Goal: Task Accomplishment & Management: Manage account settings

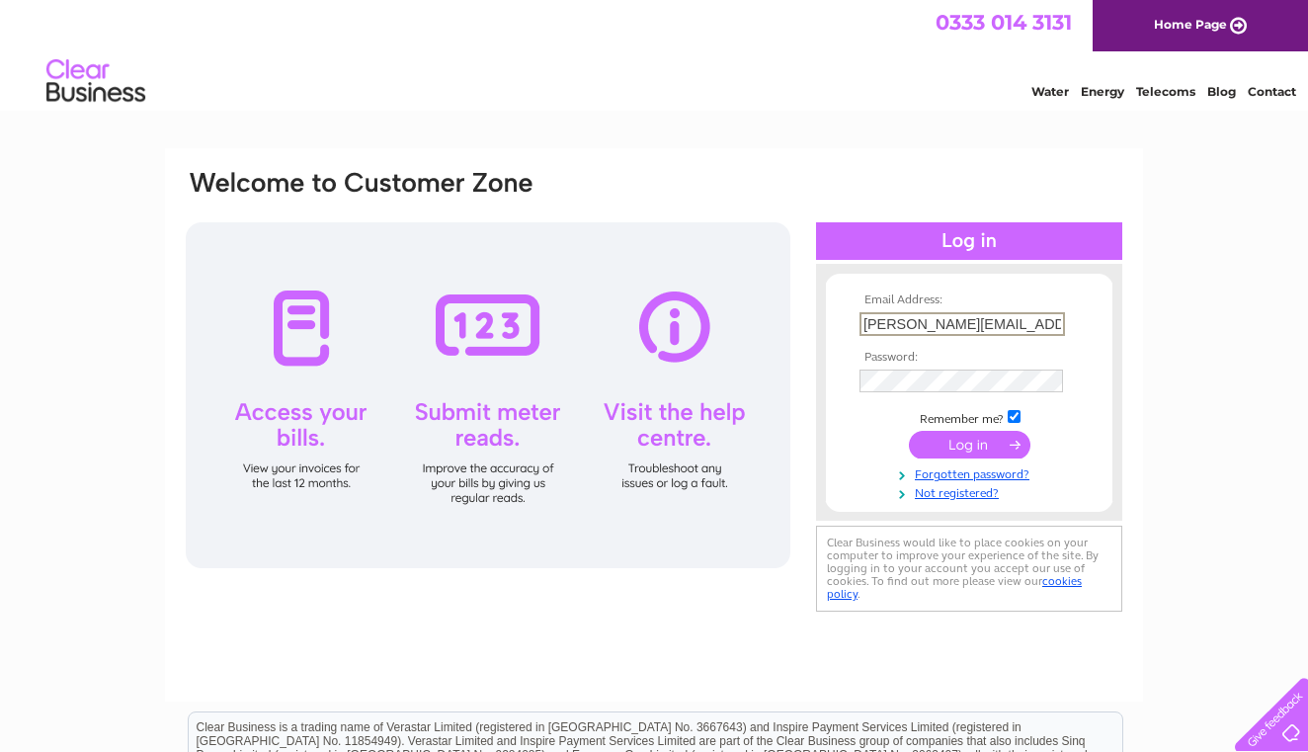
type input "diane.tallentire@gmail.com"
click at [966, 442] on input "submit" at bounding box center [969, 445] width 121 height 28
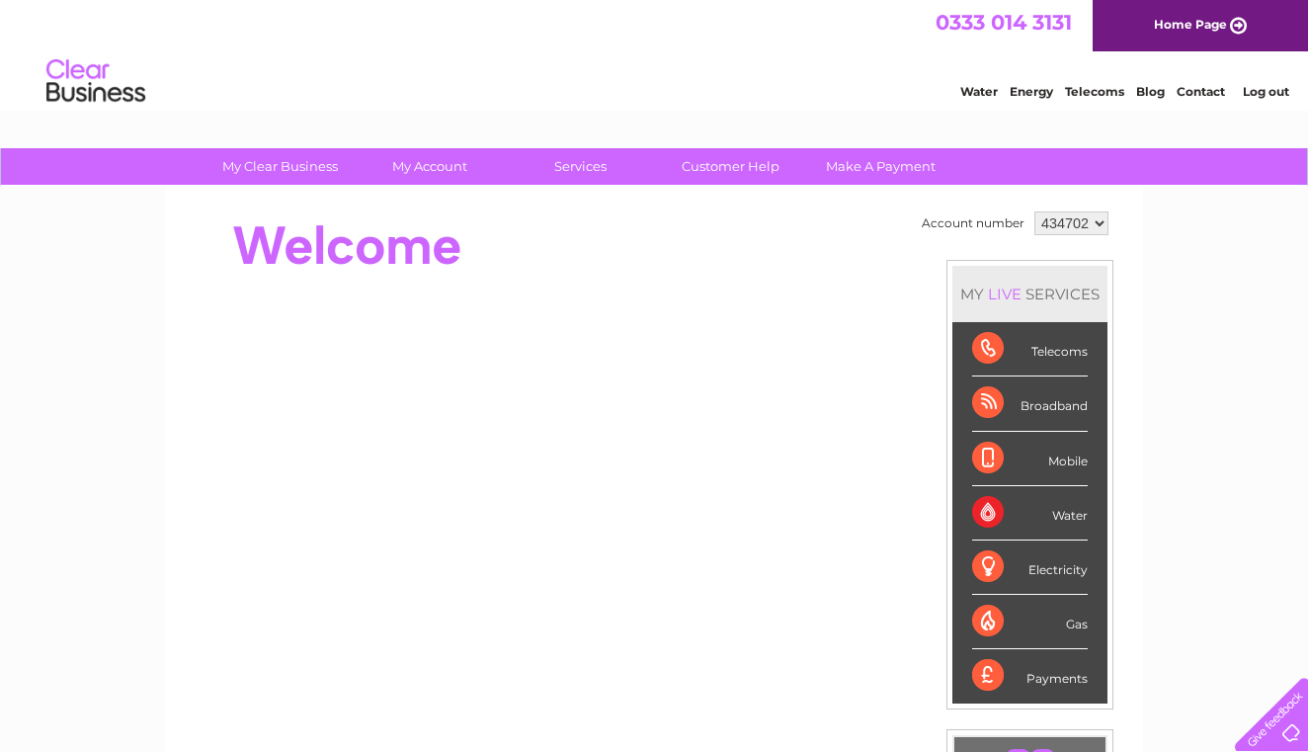
click at [1179, 508] on div "My Clear Business Login Details My Details My Preferences Link Account My Accou…" at bounding box center [654, 703] width 1308 height 1110
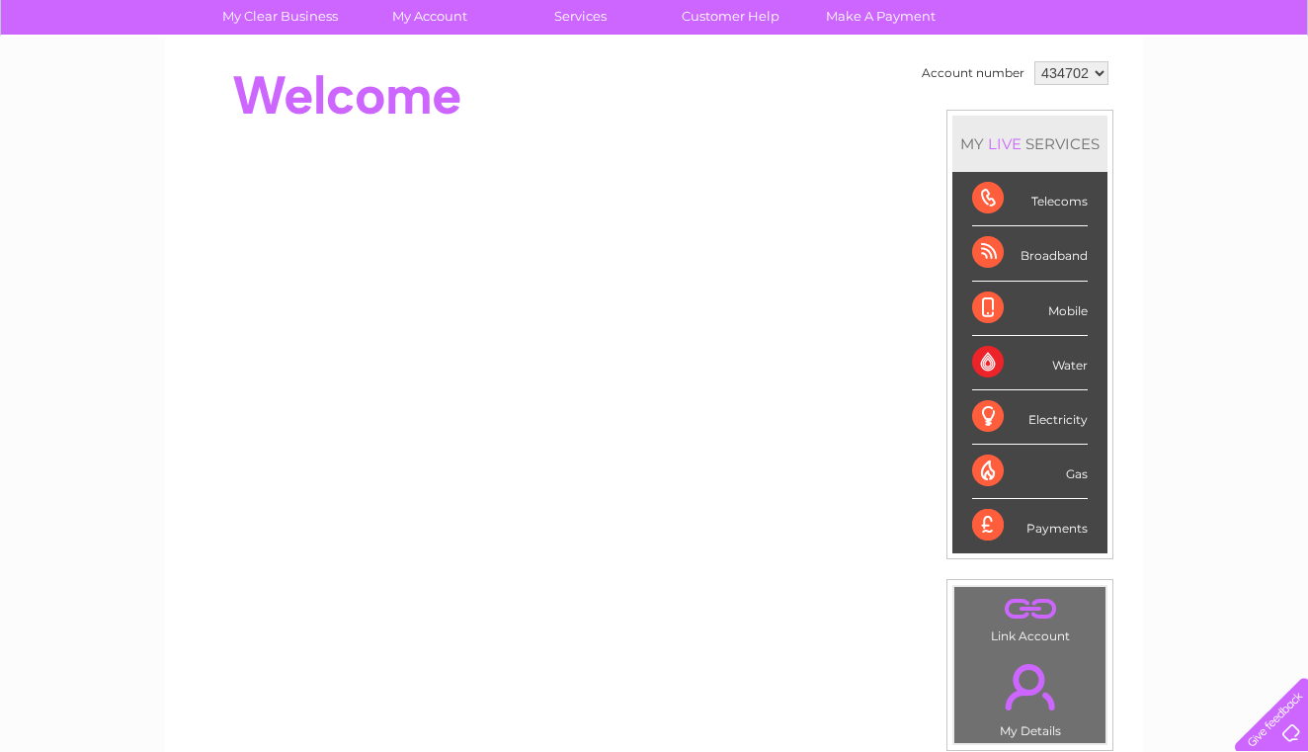
scroll to position [133, 0]
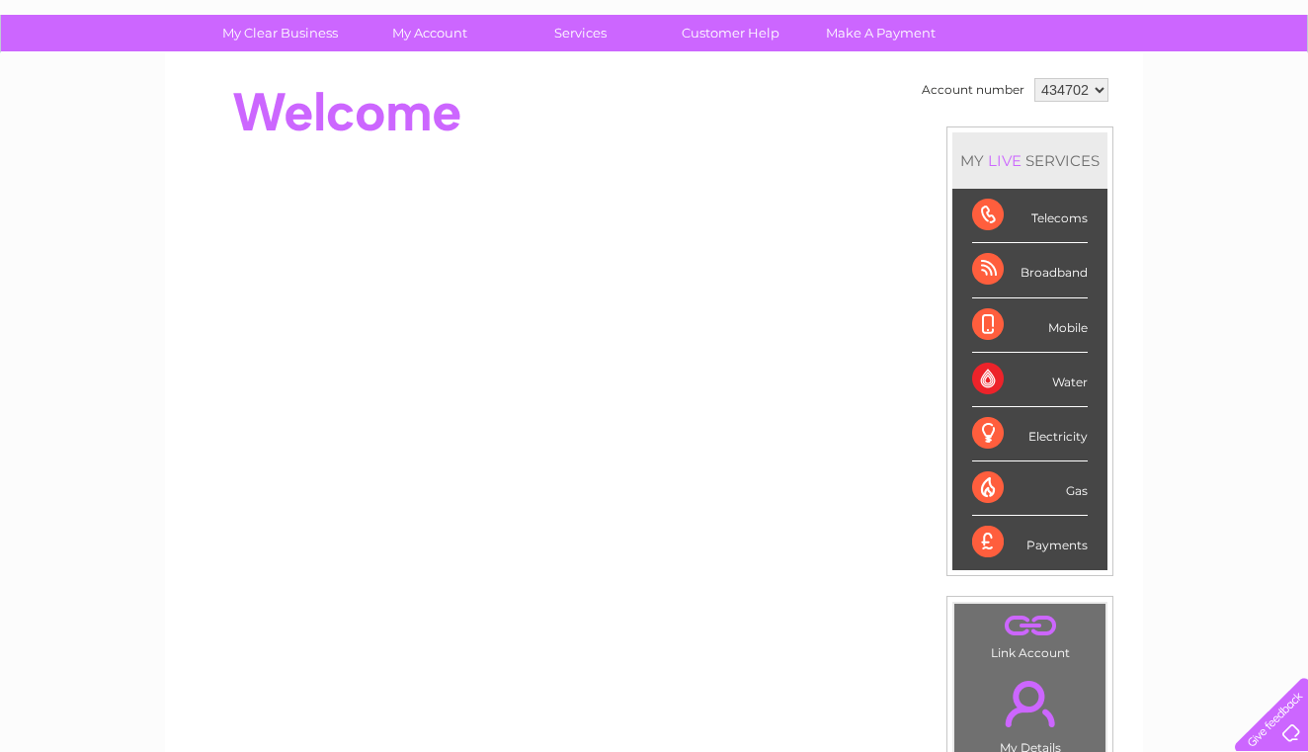
click at [1051, 271] on div "Broadband" at bounding box center [1030, 270] width 116 height 54
click at [1025, 272] on div "Broadband" at bounding box center [1030, 270] width 116 height 54
click at [1166, 351] on div "My Clear Business Login Details My Details My Preferences Link Account My Accou…" at bounding box center [654, 570] width 1308 height 1110
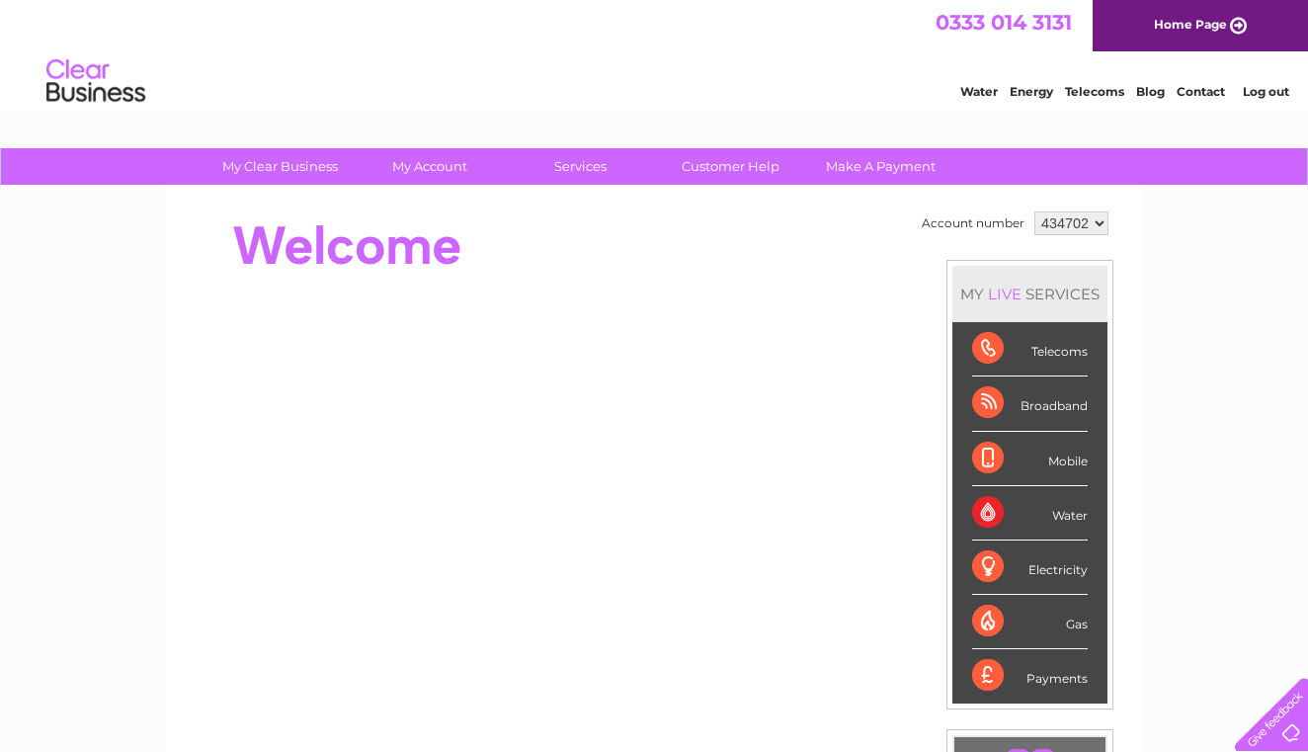
scroll to position [0, 0]
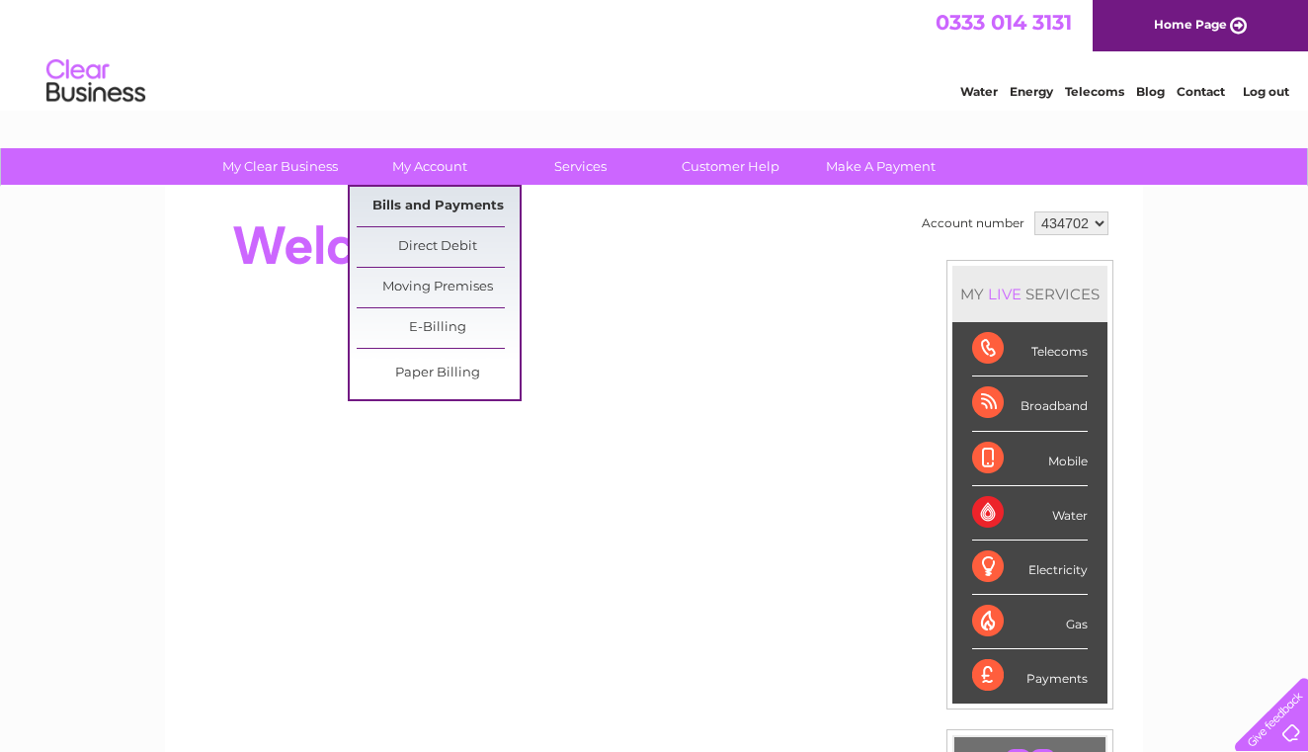
click at [401, 206] on link "Bills and Payments" at bounding box center [438, 207] width 163 height 40
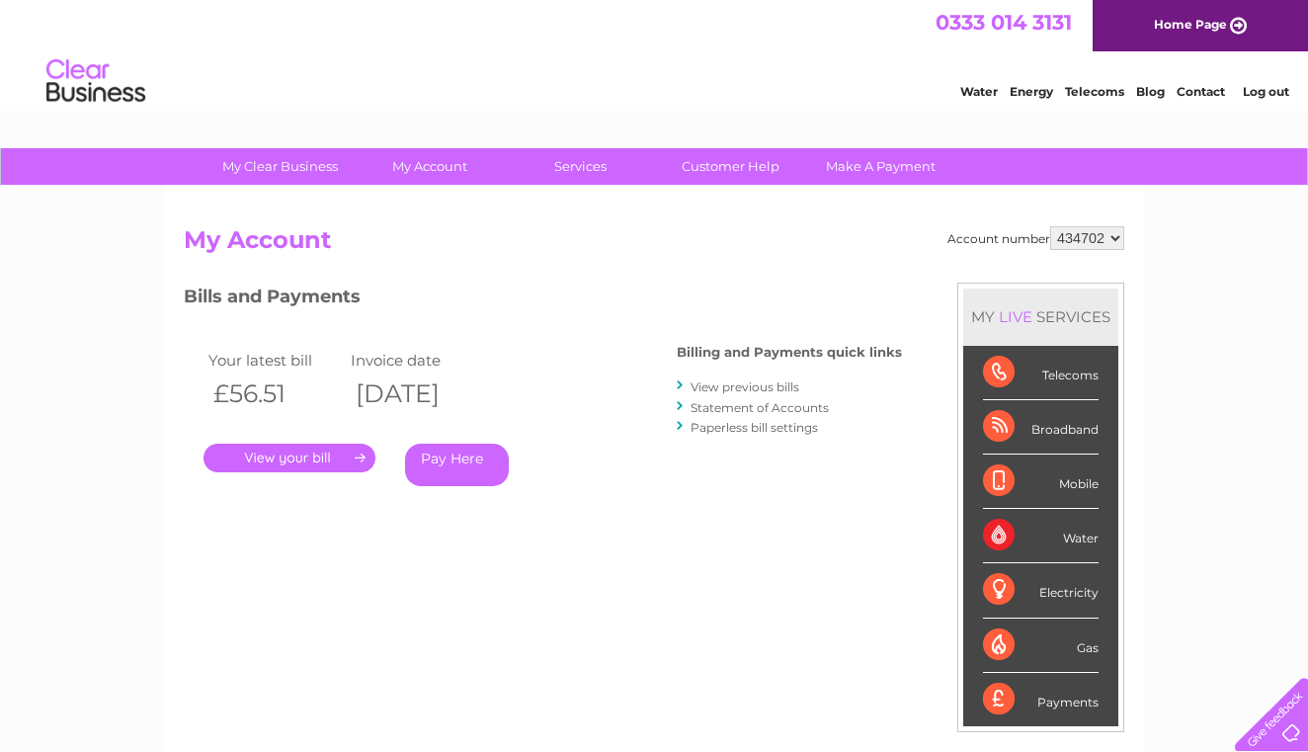
click at [769, 384] on link "View previous bills" at bounding box center [744, 386] width 109 height 15
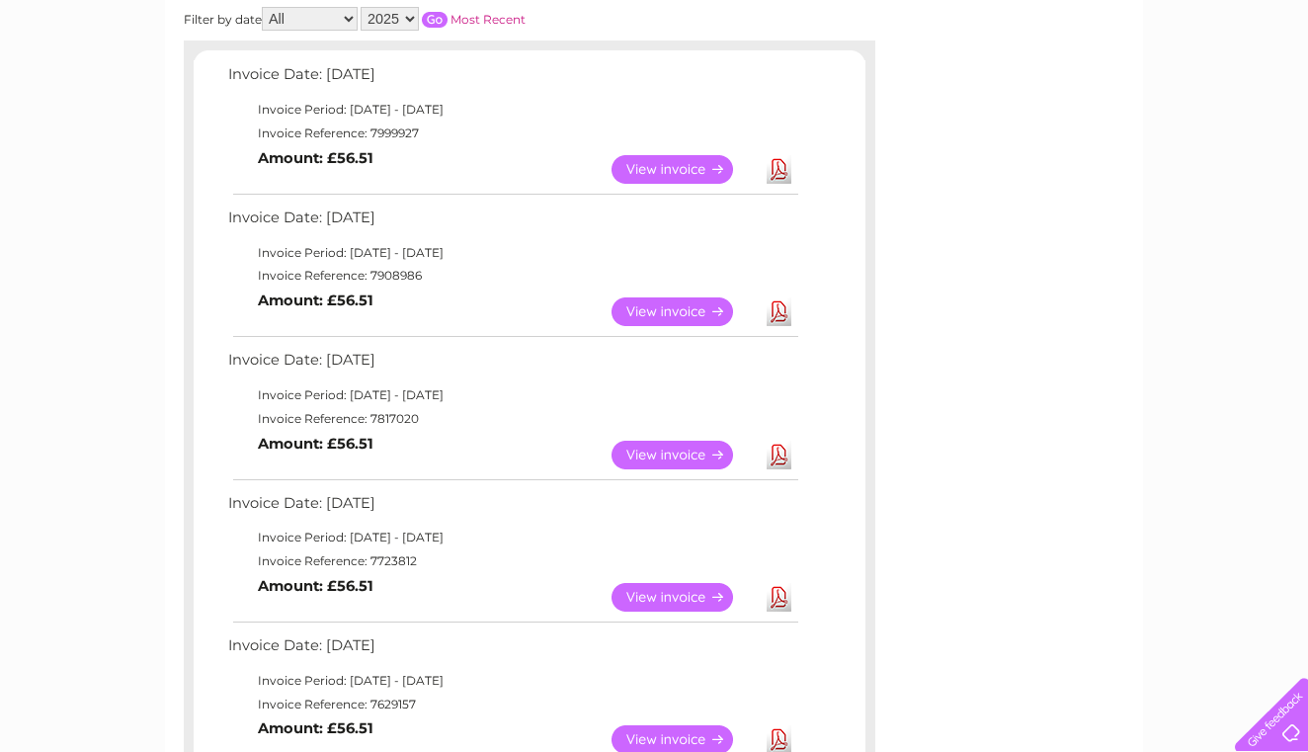
scroll to position [314, 0]
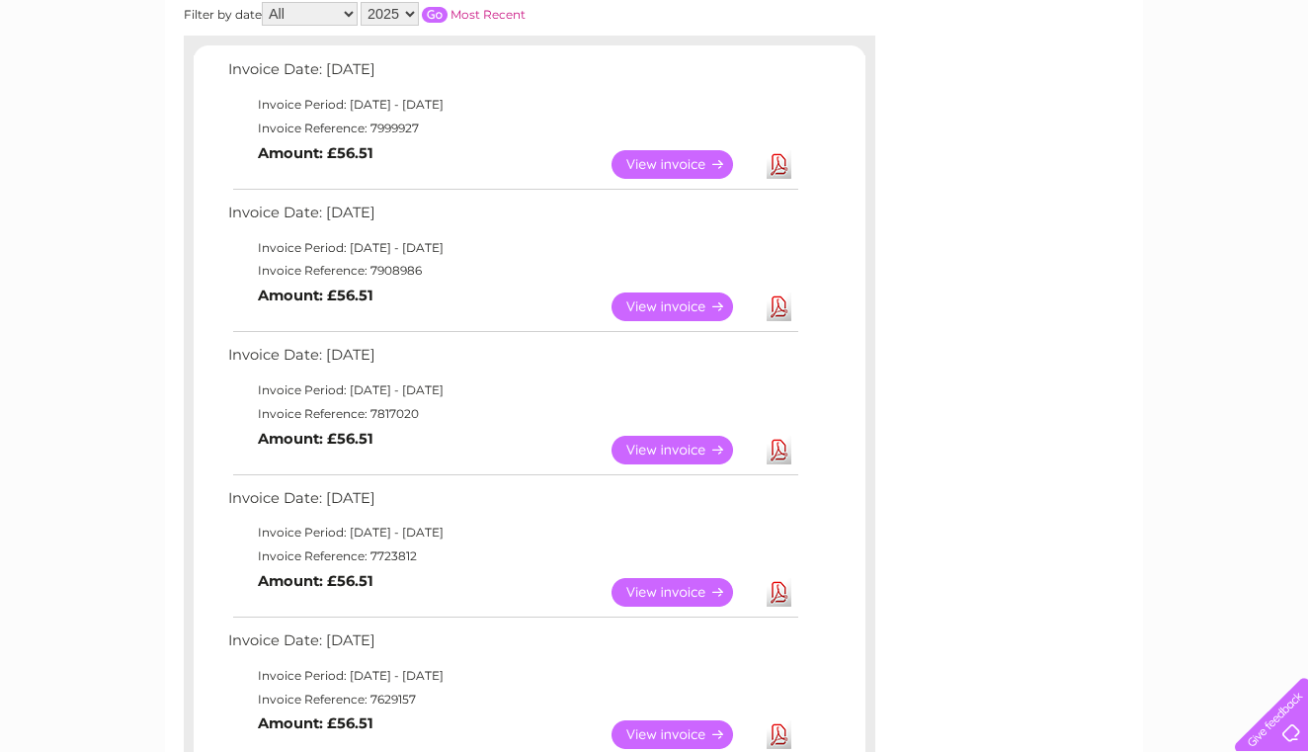
click at [778, 578] on link "Download" at bounding box center [779, 592] width 25 height 29
click at [777, 441] on link "Download" at bounding box center [779, 450] width 25 height 29
click at [777, 297] on link "Download" at bounding box center [779, 306] width 25 height 29
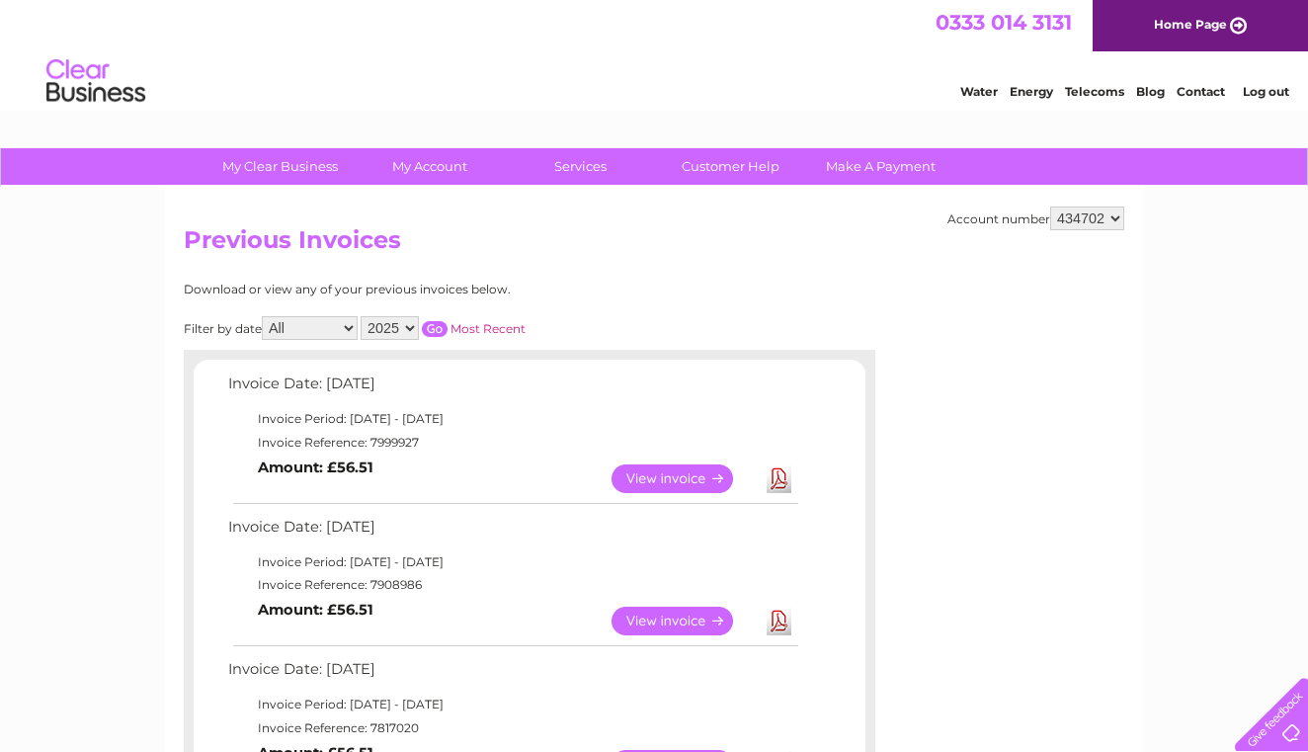
scroll to position [0, 0]
click at [1259, 89] on link "Log out" at bounding box center [1266, 91] width 46 height 15
